Goal: Task Accomplishment & Management: Use online tool/utility

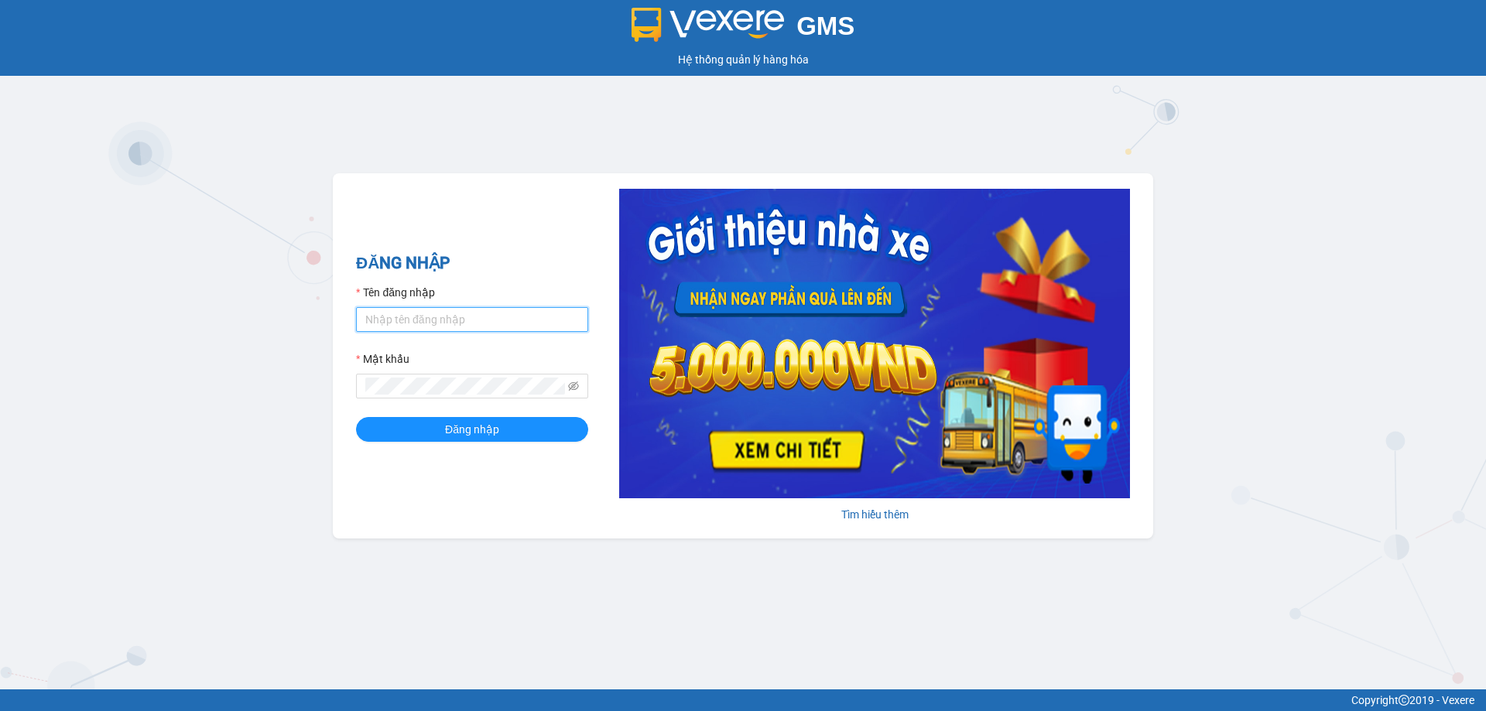
click at [419, 319] on input "Tên đăng nhập" at bounding box center [472, 319] width 232 height 25
type input "kimngan.binhtam"
click at [457, 424] on span "Đăng nhập" at bounding box center [472, 429] width 54 height 17
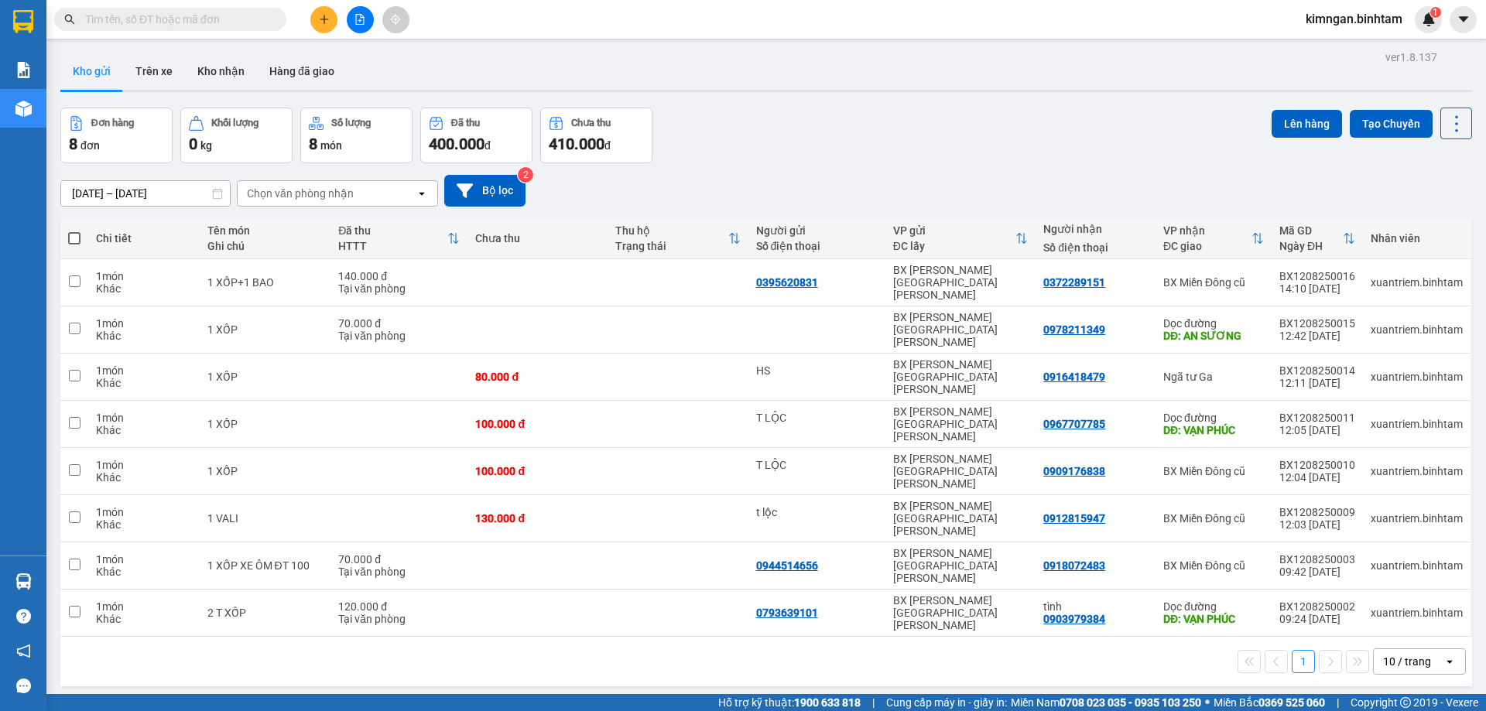
click at [322, 17] on icon "plus" at bounding box center [324, 19] width 11 height 11
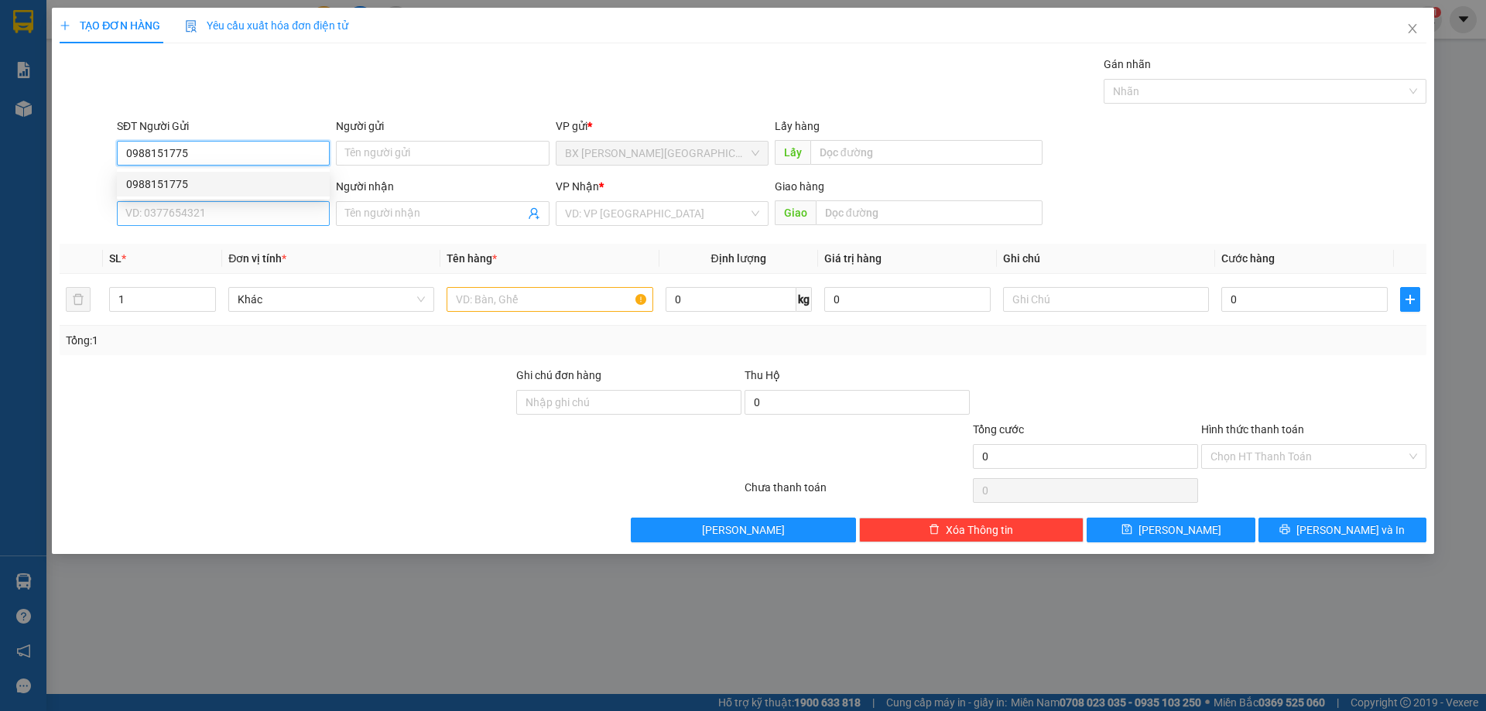
type input "0988151775"
click at [158, 224] on input "SĐT Người Nhận" at bounding box center [223, 213] width 213 height 25
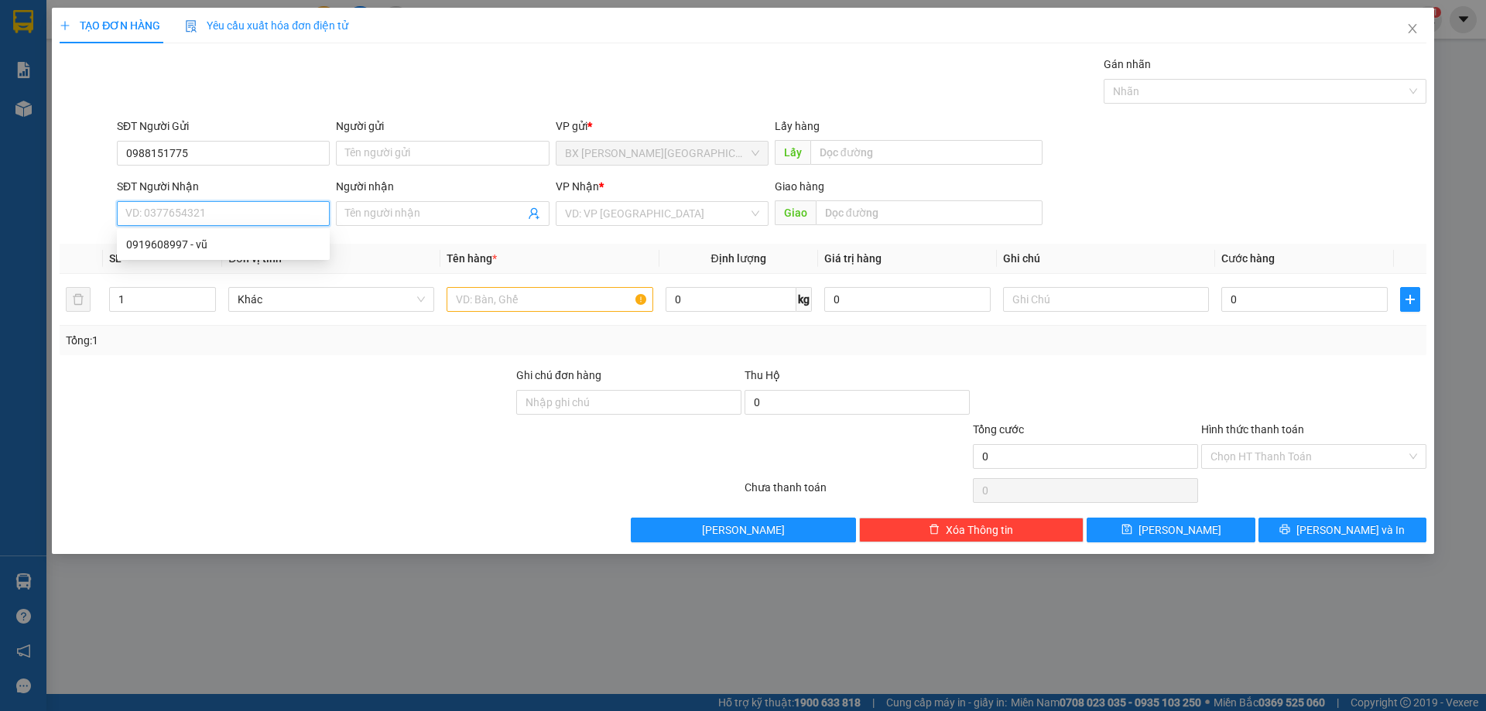
click at [161, 218] on input "SĐT Người Nhận" at bounding box center [223, 213] width 213 height 25
click at [170, 241] on div "0919608997 - vũ" at bounding box center [223, 244] width 194 height 17
type input "0919608997"
type input "vũ"
type input "50.000"
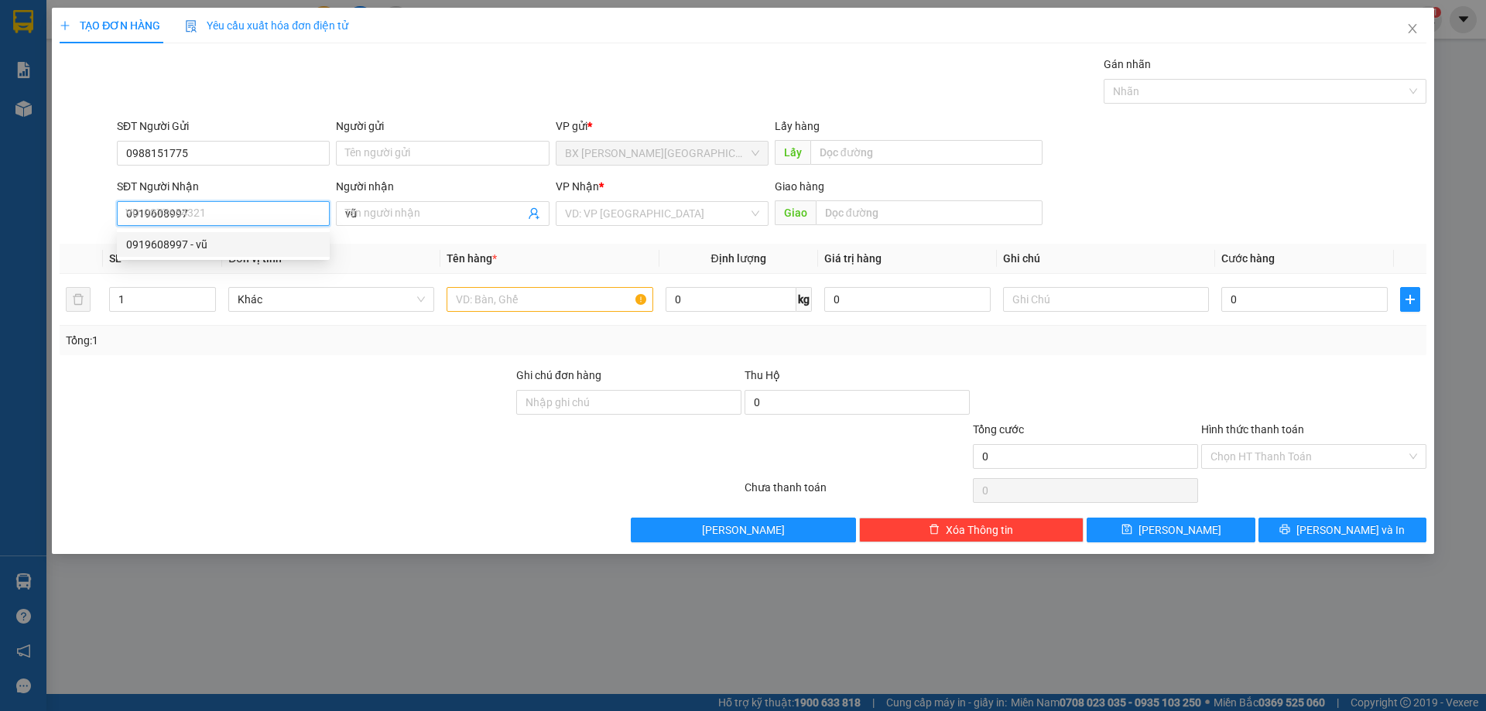
type input "50.000"
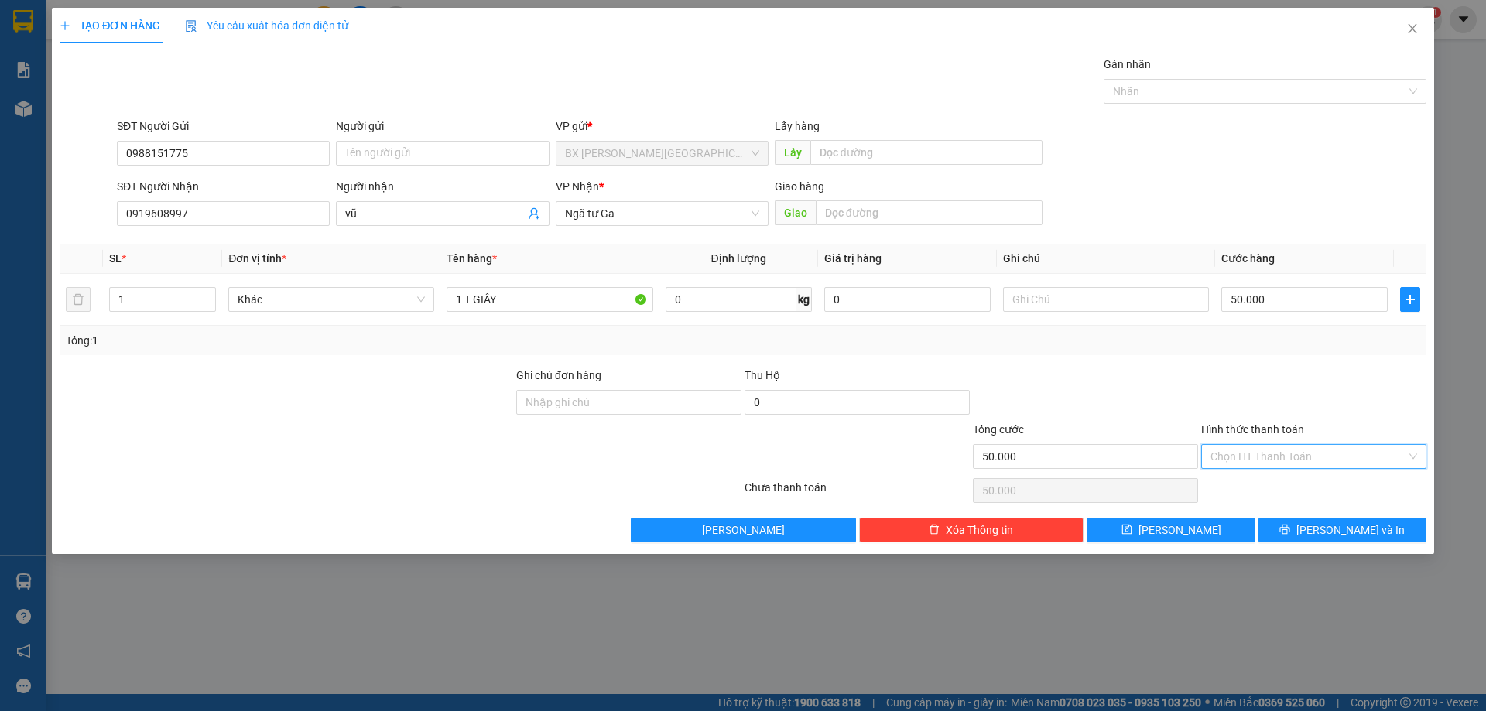
click at [1233, 463] on input "Hình thức thanh toán" at bounding box center [1308, 456] width 196 height 23
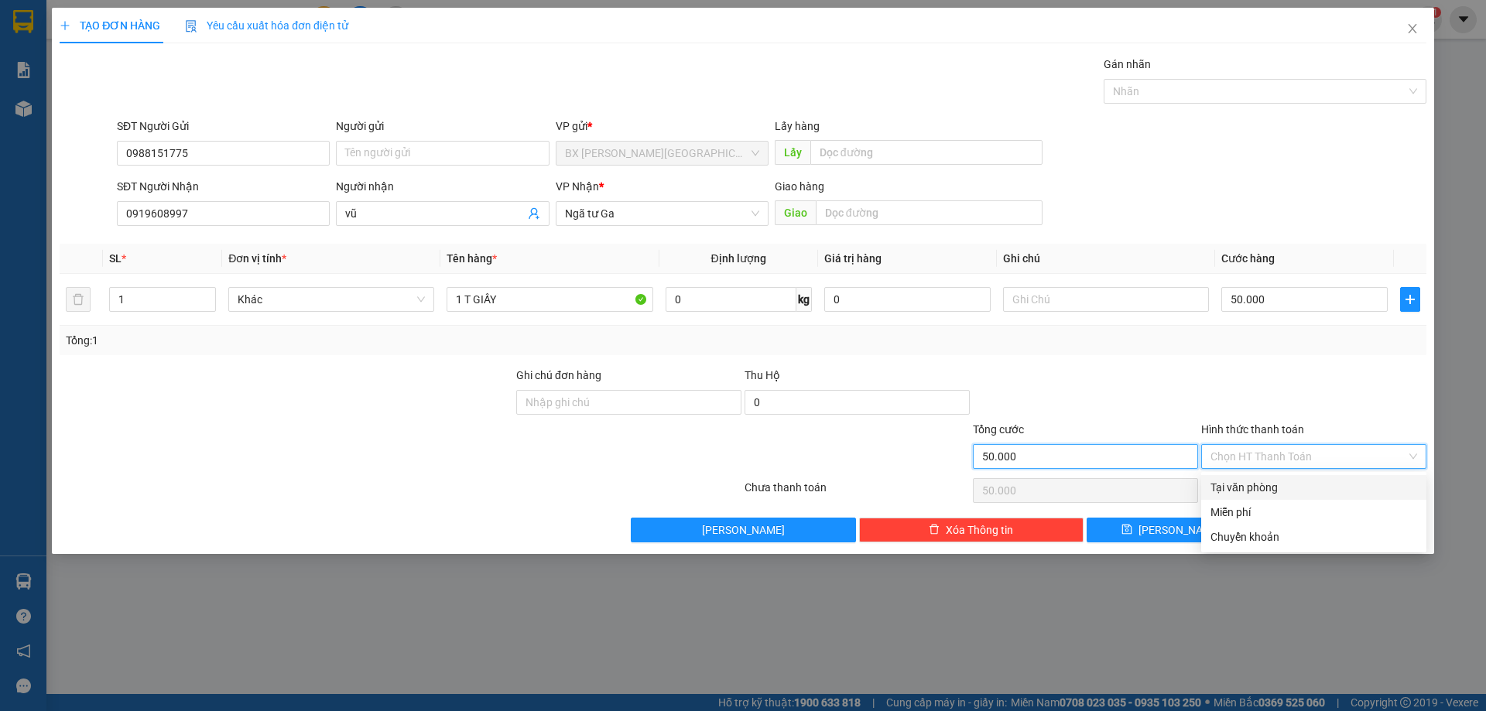
click at [1117, 453] on input "50.000" at bounding box center [1085, 456] width 225 height 25
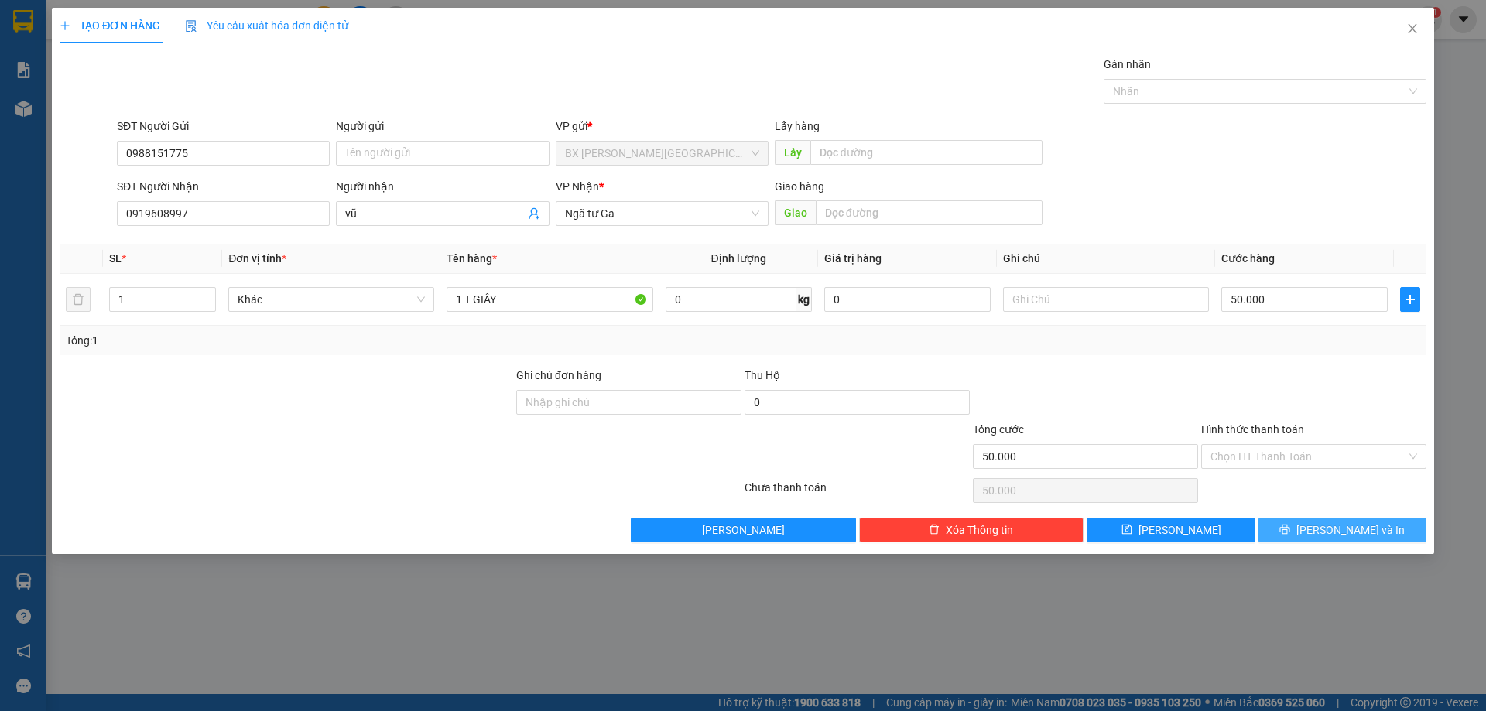
click at [1303, 526] on button "[PERSON_NAME] và In" at bounding box center [1342, 530] width 168 height 25
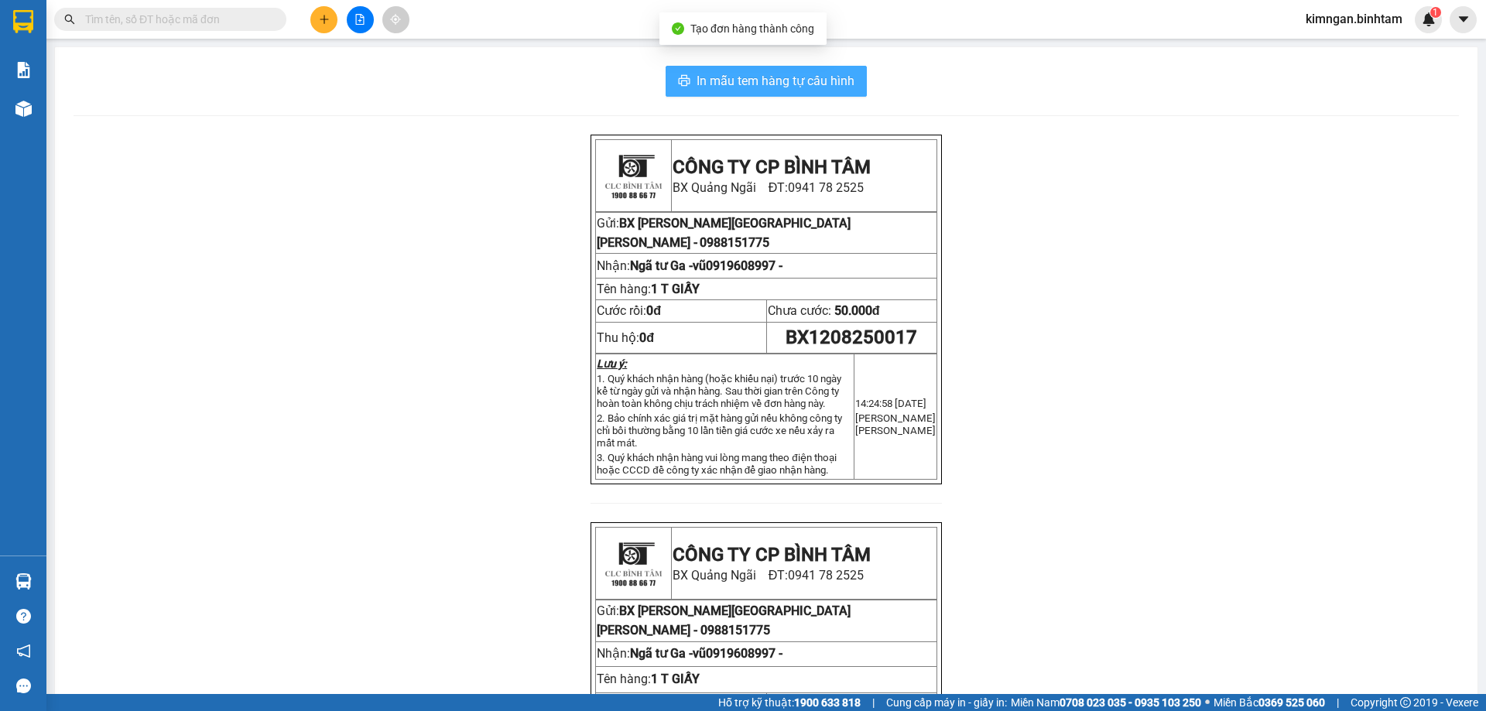
click at [804, 94] on button "In mẫu tem hàng tự cấu hình" at bounding box center [765, 81] width 201 height 31
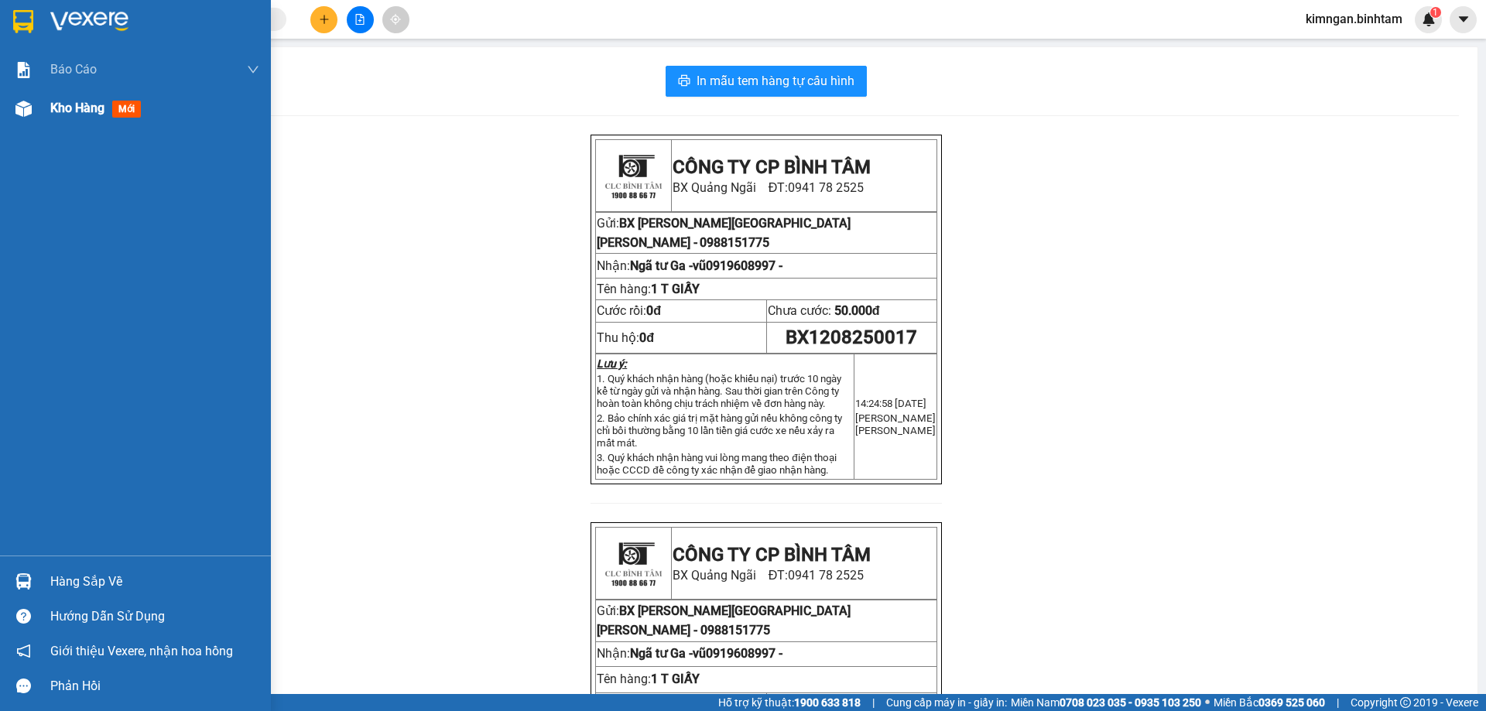
click at [64, 114] on span "Kho hàng" at bounding box center [77, 108] width 54 height 15
